Goal: Browse casually

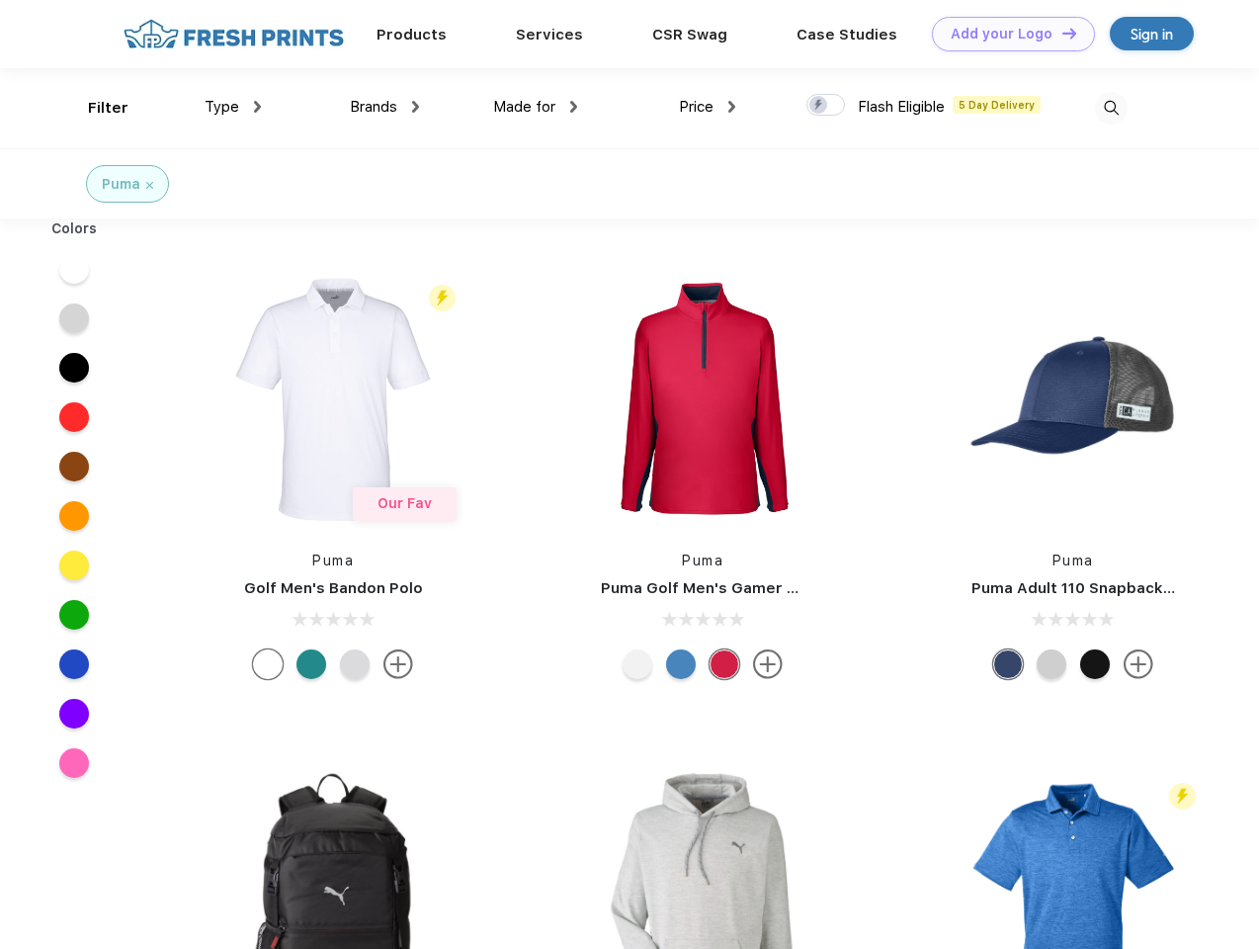
click at [1006, 34] on link "Add your Logo Design Tool" at bounding box center [1013, 34] width 163 height 35
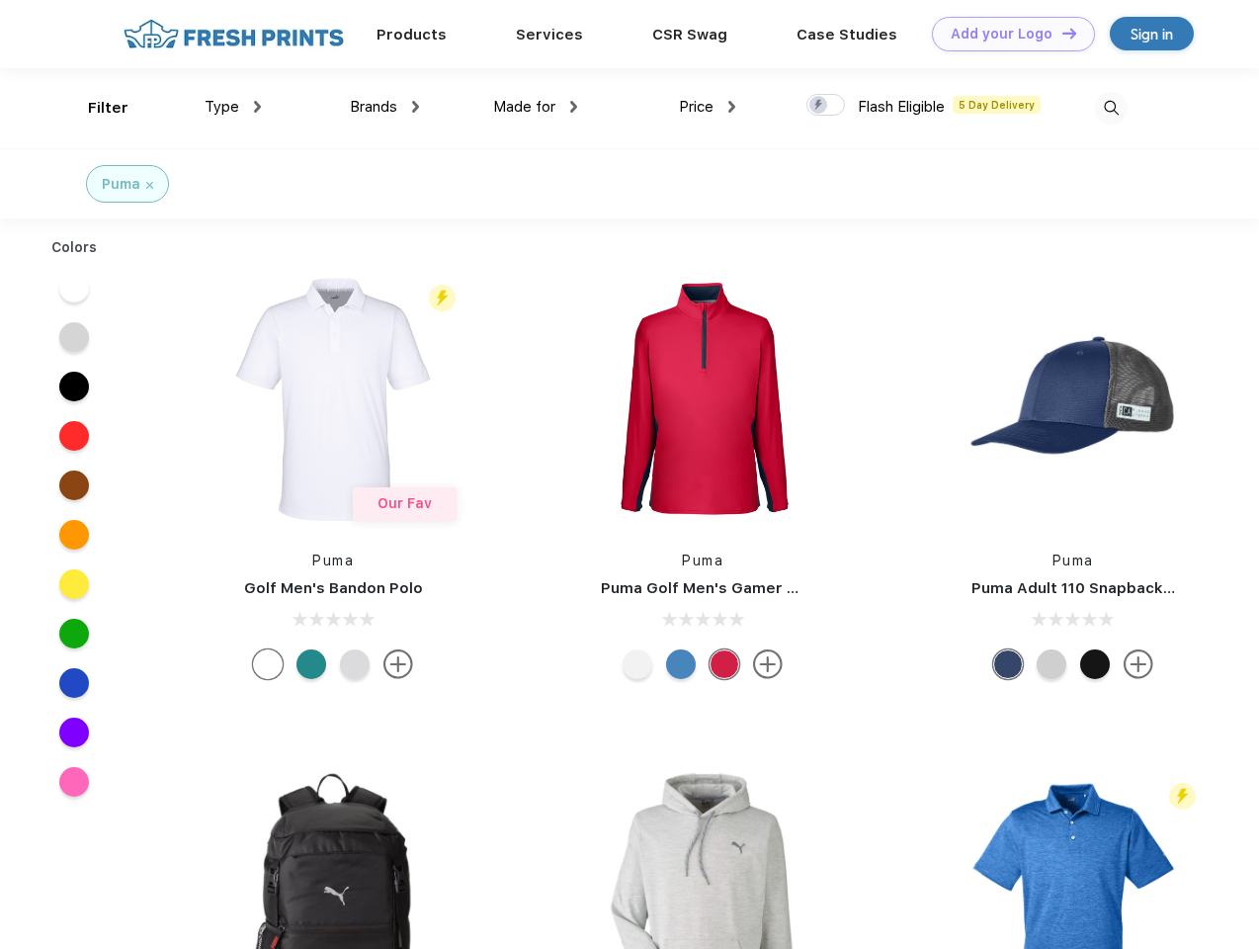
click at [0, 0] on div "Design Tool" at bounding box center [0, 0] width 0 height 0
click at [1060, 33] on link "Add your Logo Design Tool" at bounding box center [1013, 34] width 163 height 35
click at [95, 108] on div "Filter" at bounding box center [108, 108] width 41 height 23
click at [233, 107] on span "Type" at bounding box center [222, 107] width 35 height 18
click at [384, 107] on span "Brands" at bounding box center [373, 107] width 47 height 18
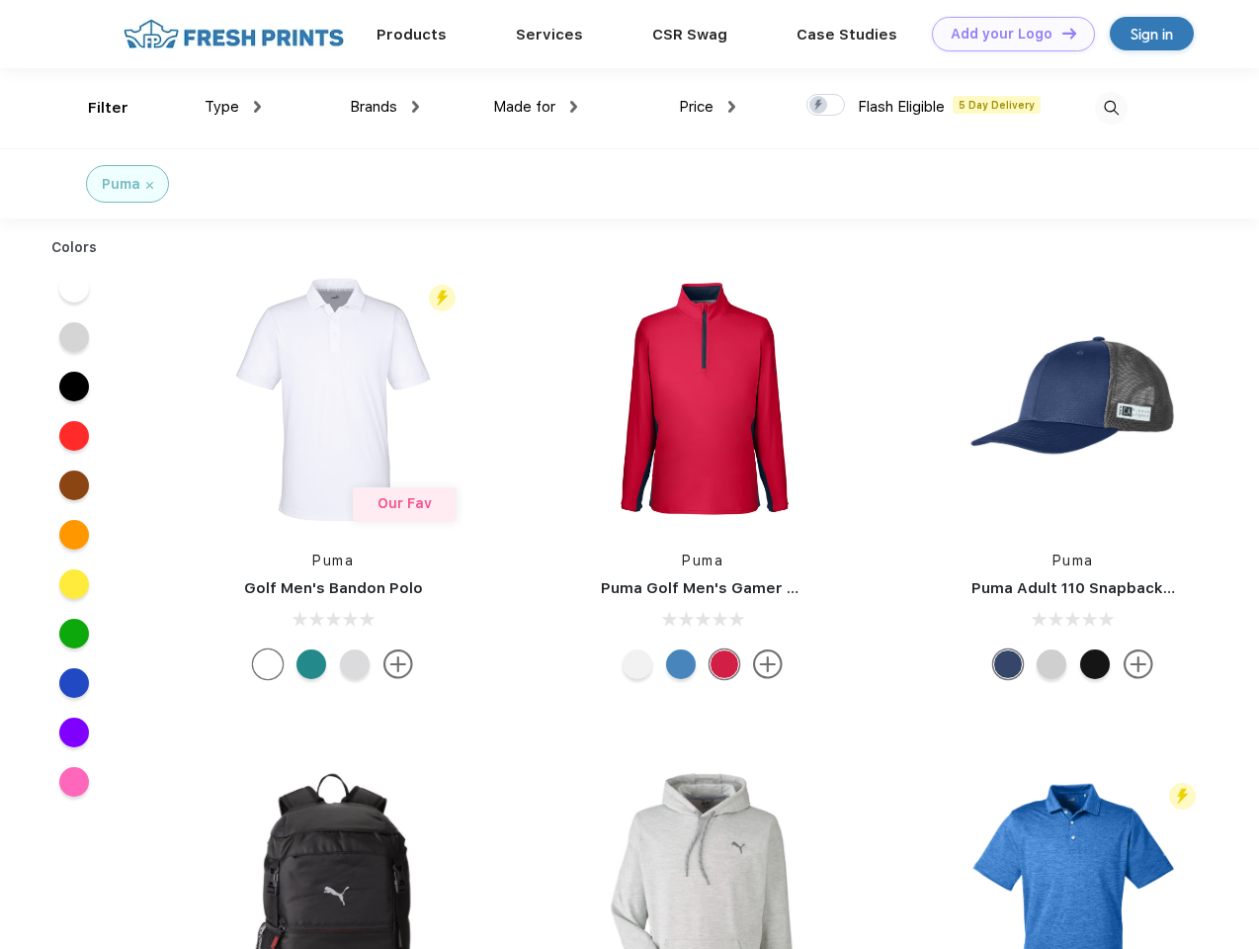
click at [536, 107] on span "Made for" at bounding box center [524, 107] width 62 height 18
click at [707, 107] on span "Price" at bounding box center [696, 107] width 35 height 18
click at [826, 106] on div at bounding box center [825, 105] width 39 height 22
click at [819, 106] on input "checkbox" at bounding box center [812, 99] width 13 height 13
click at [1111, 108] on img at bounding box center [1111, 108] width 33 height 33
